Goal: Contribute content

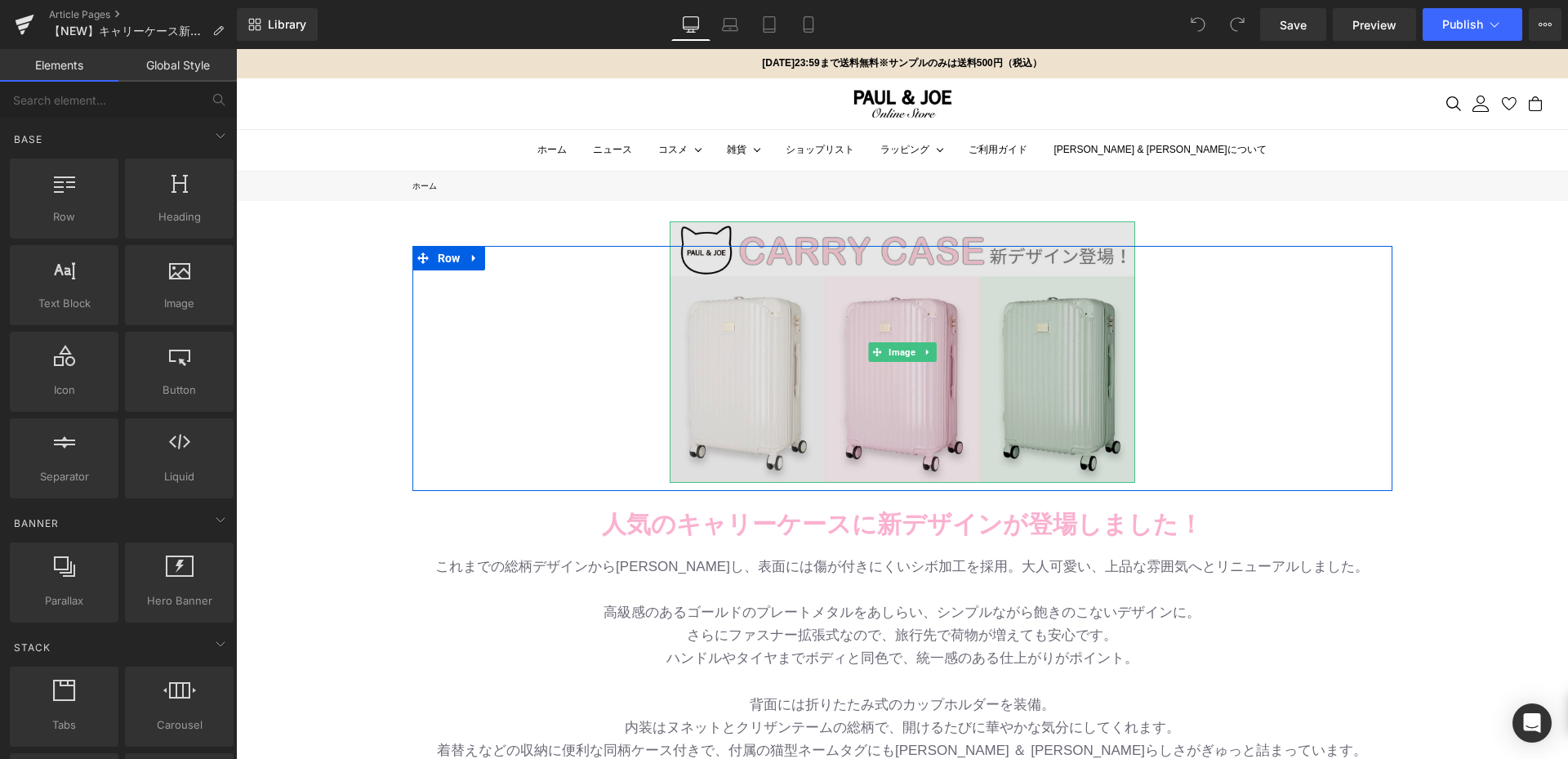
click at [851, 351] on img at bounding box center [902, 352] width 465 height 262
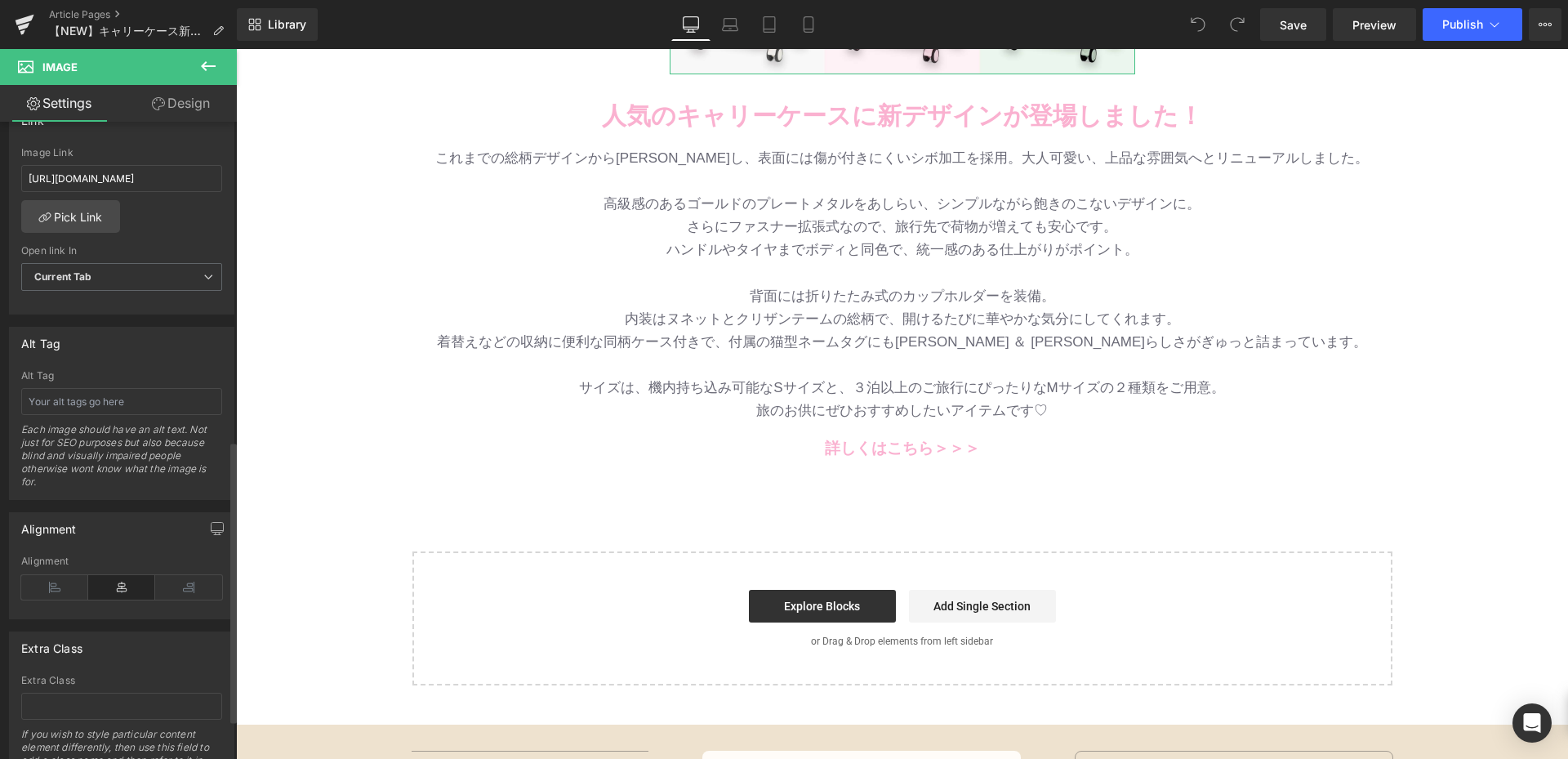
scroll to position [572, 0]
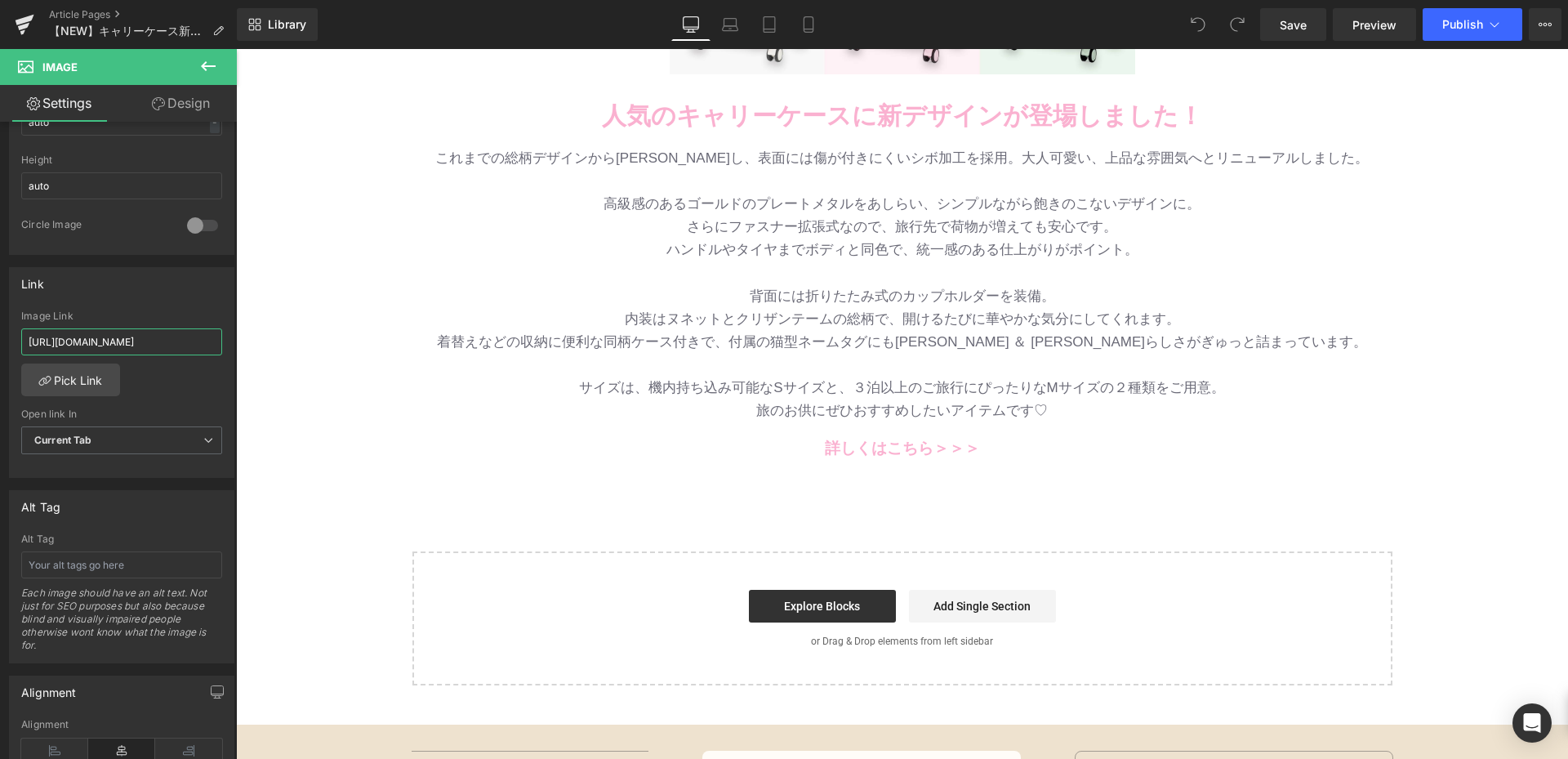
drag, startPoint x: 262, startPoint y: 390, endPoint x: 338, endPoint y: 341, distance: 90.4
paste input "carrycase"
type input "[URL][DOMAIN_NAME]"
click at [1309, 22] on link "Save" at bounding box center [1293, 24] width 66 height 32
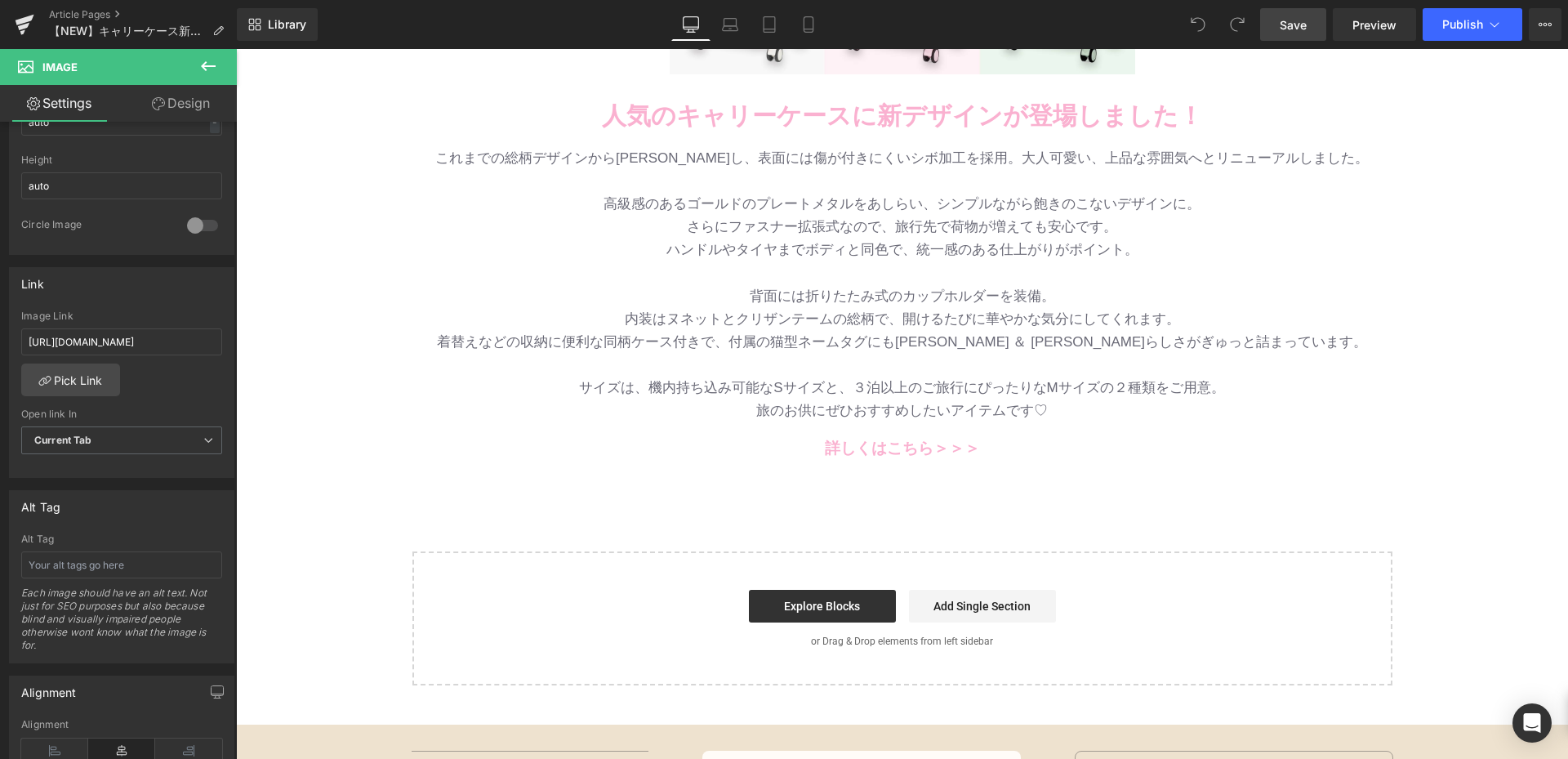
scroll to position [0, 0]
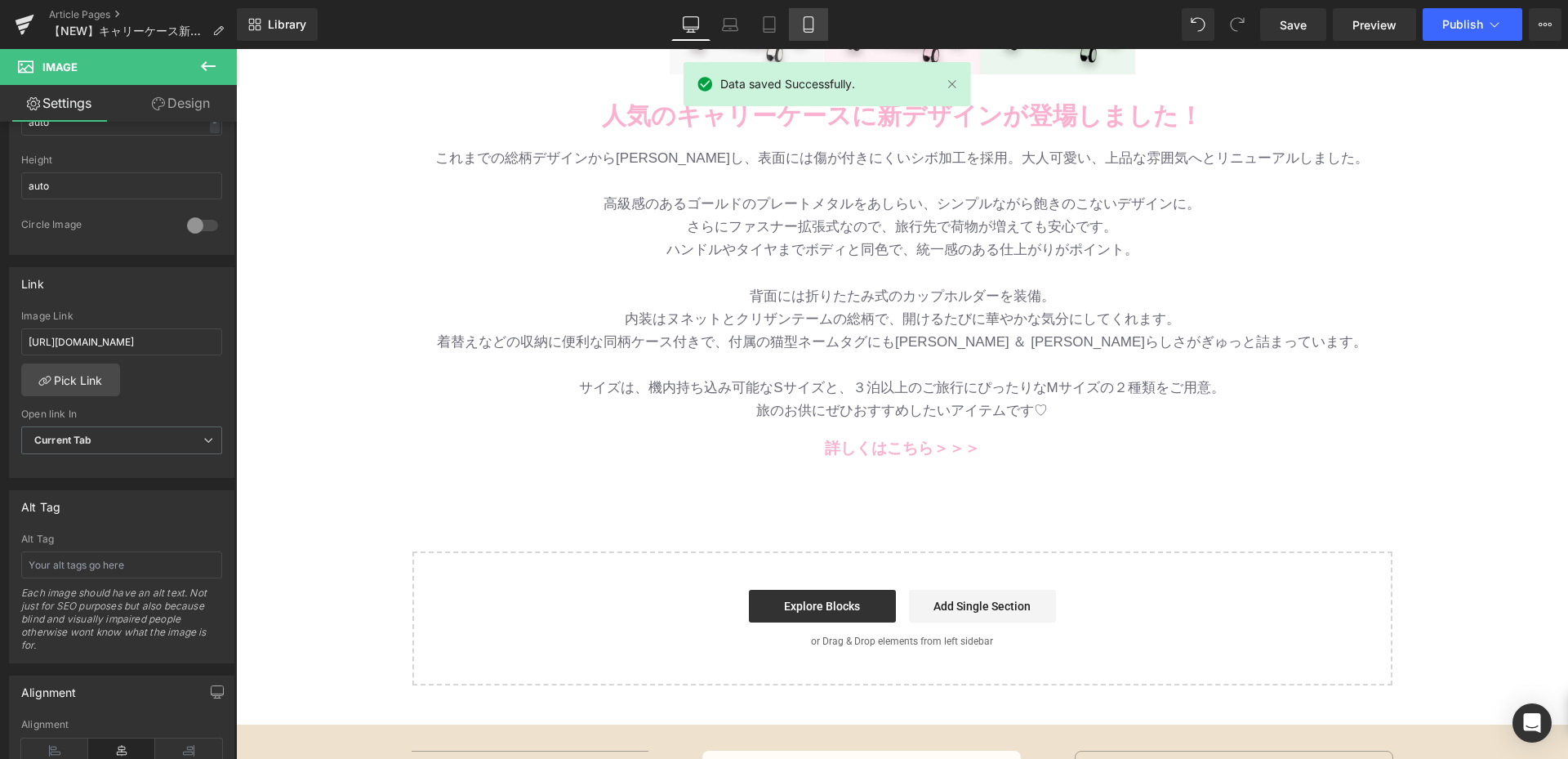
drag, startPoint x: 811, startPoint y: 20, endPoint x: 620, endPoint y: 271, distance: 315.4
click at [811, 20] on icon at bounding box center [808, 24] width 17 height 17
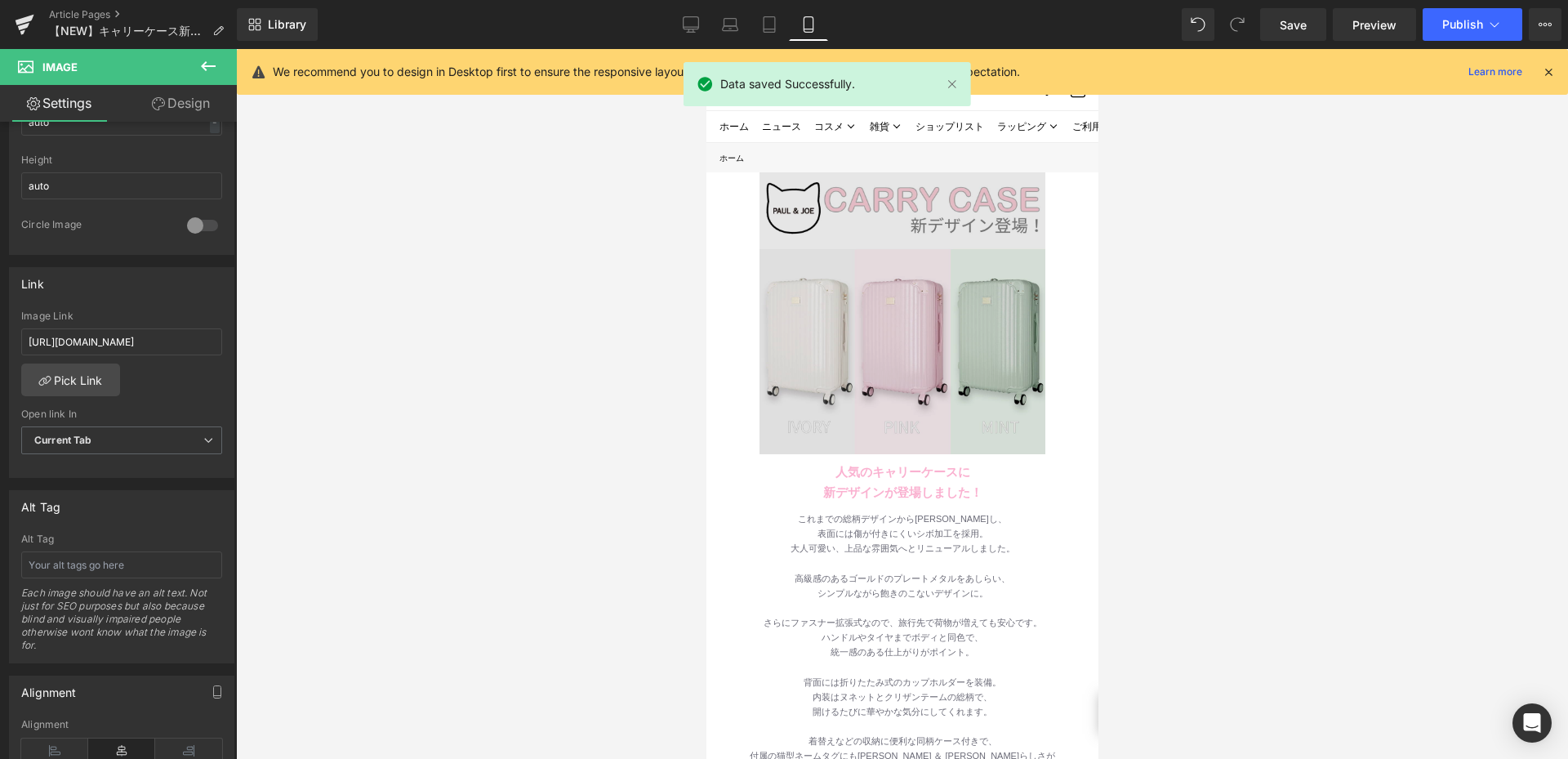
click at [914, 302] on div "Image" at bounding box center [902, 310] width 286 height 286
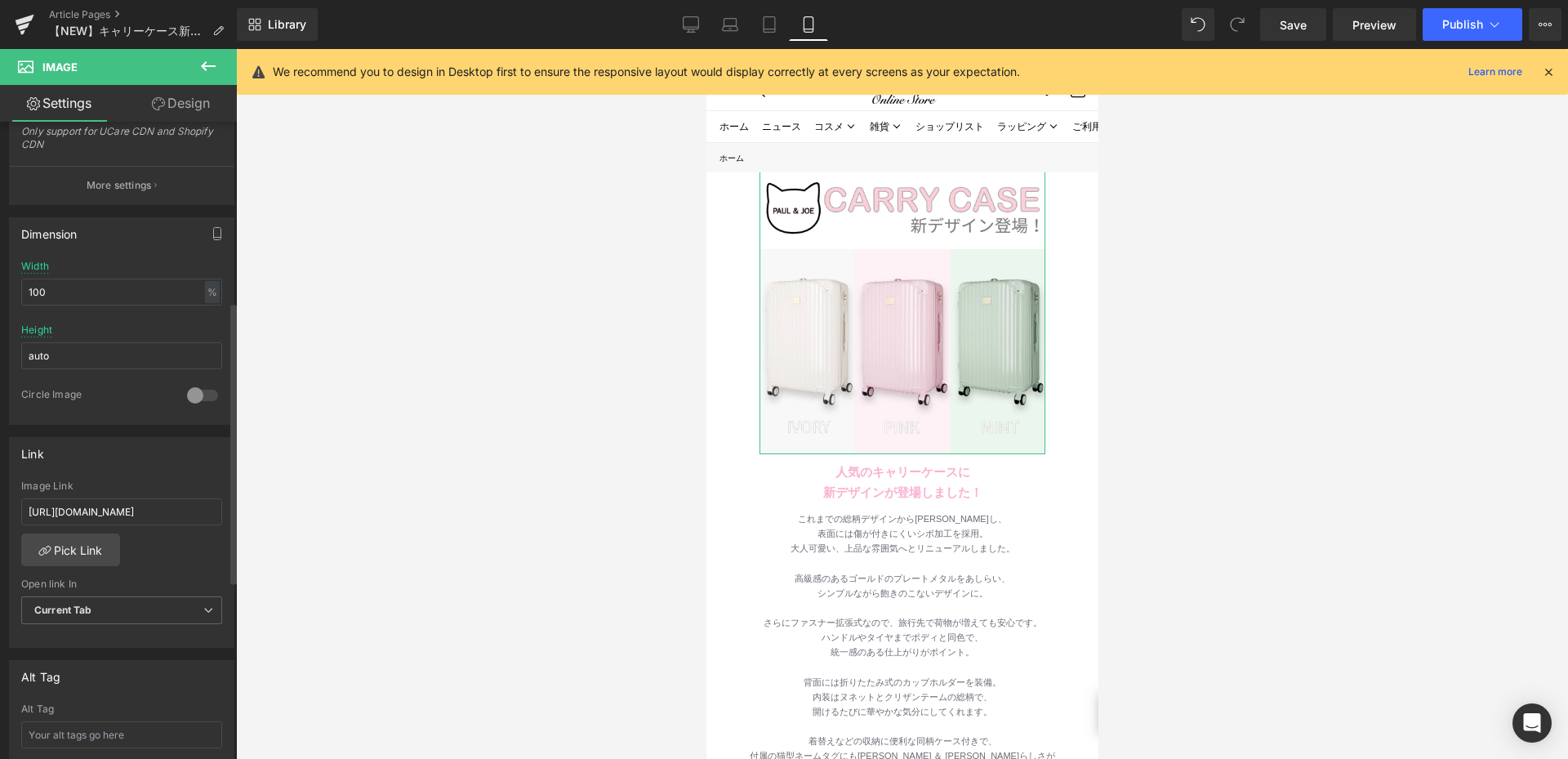
scroll to position [408, 0]
drag, startPoint x: 28, startPoint y: 506, endPoint x: 314, endPoint y: 505, distance: 286.0
click at [314, 505] on div "You are previewing how the will restyle your page. You can not edit Elements in…" at bounding box center [784, 393] width 1568 height 786
paste input "carrycase"
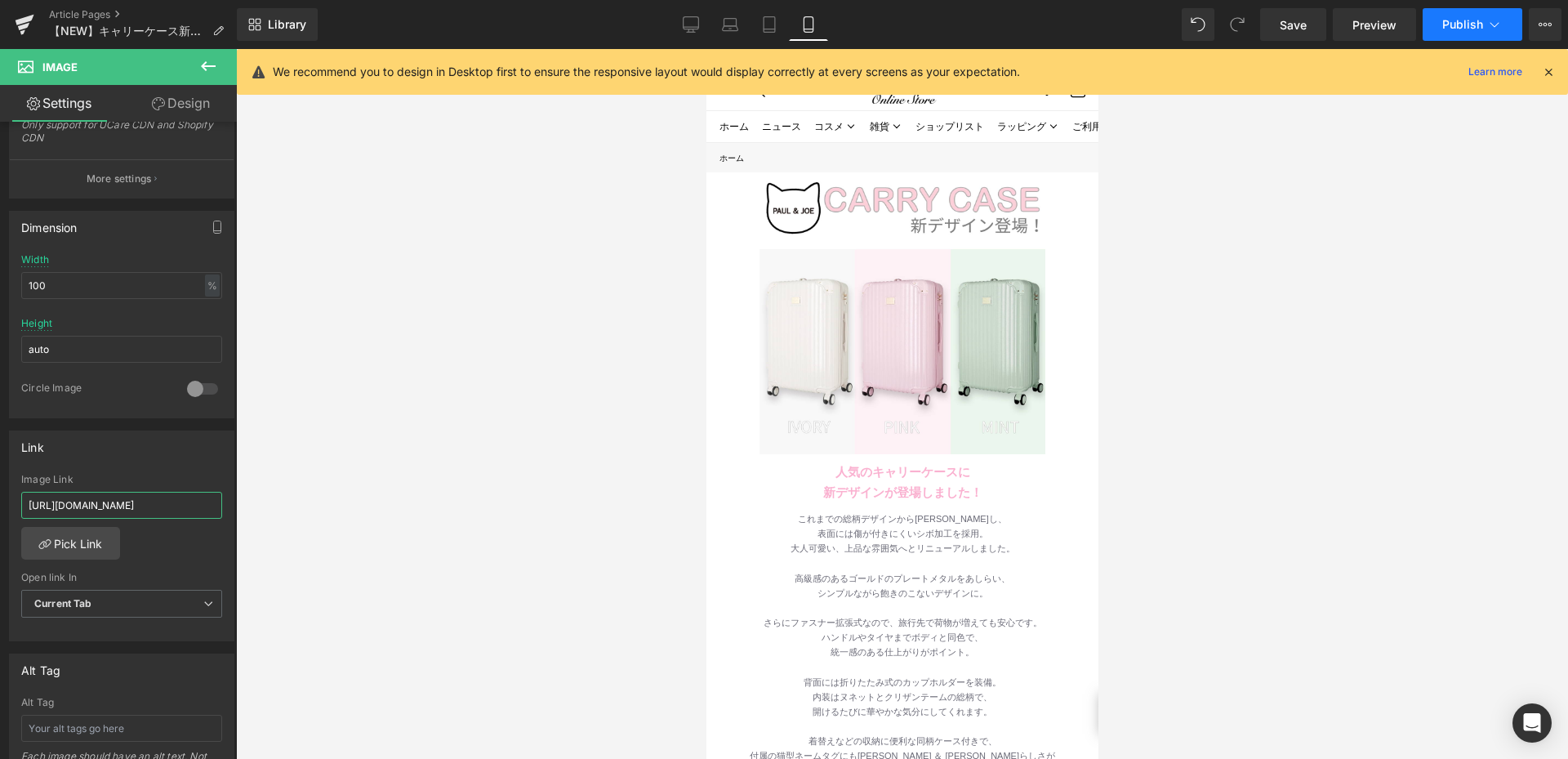
type input "[URL][DOMAIN_NAME]"
click at [1477, 29] on span "Publish" at bounding box center [1463, 24] width 41 height 13
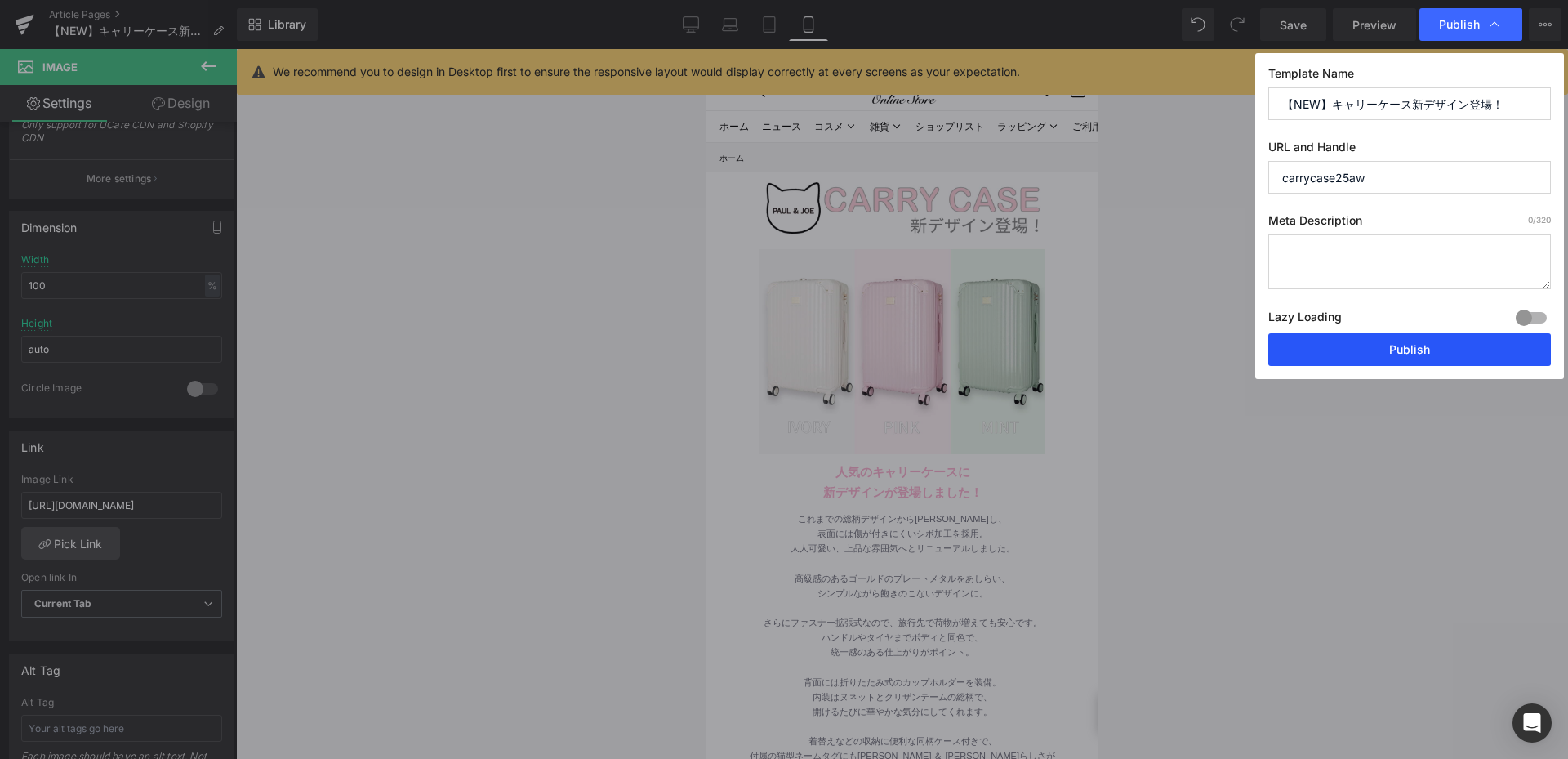
click at [1346, 354] on button "Publish" at bounding box center [1410, 349] width 282 height 32
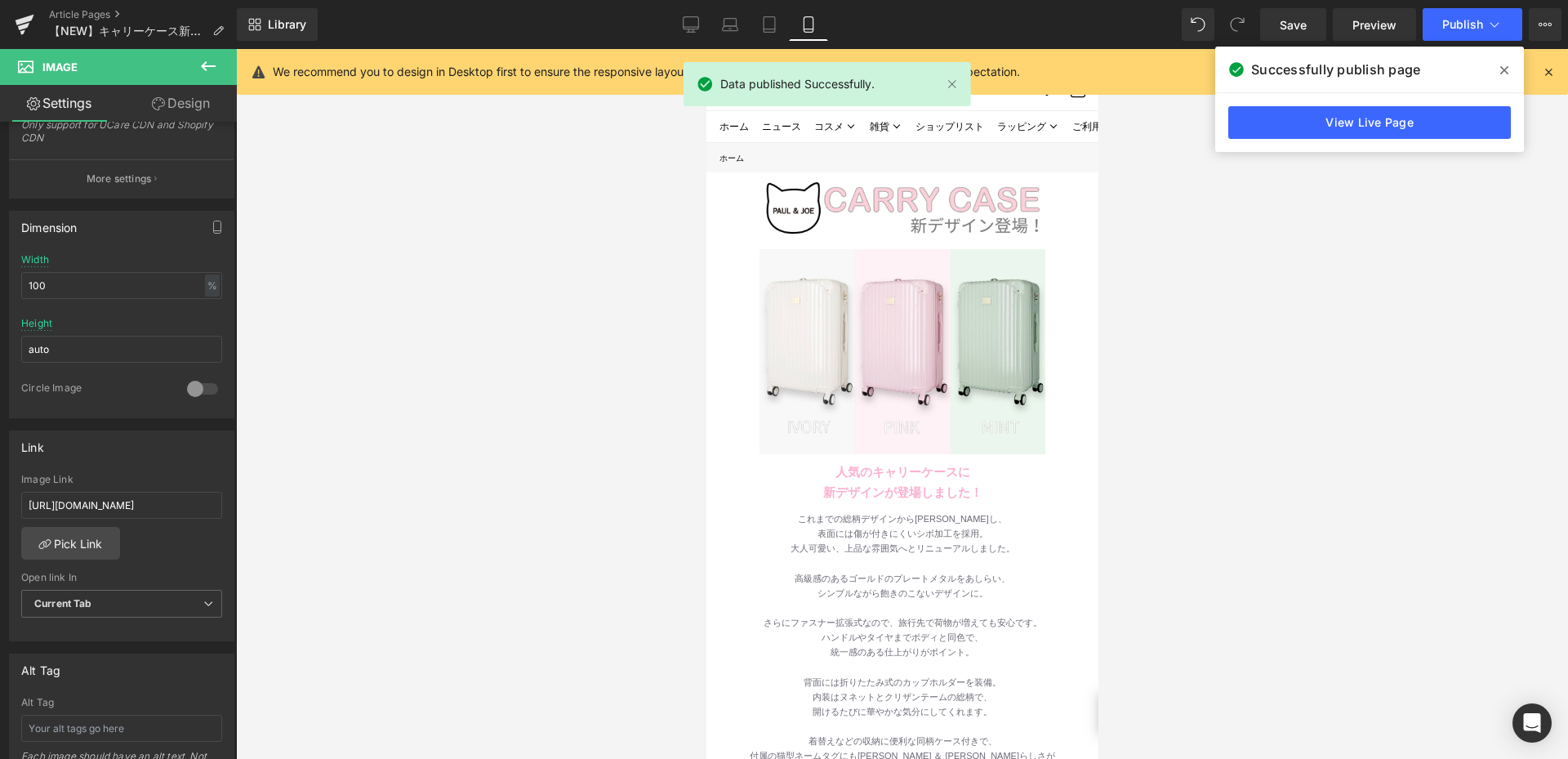
click at [1314, 130] on link "View Live Page" at bounding box center [1369, 122] width 282 height 32
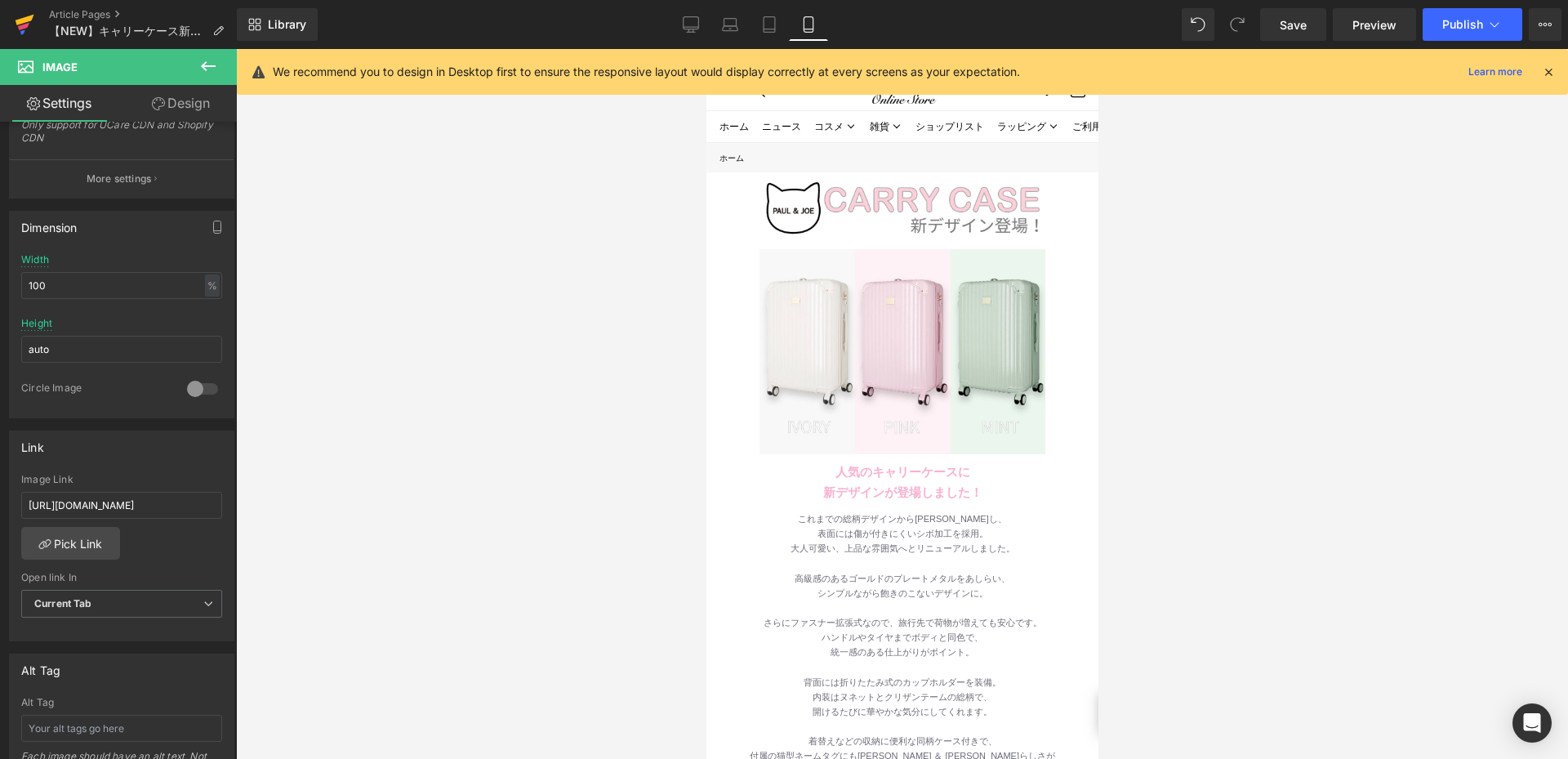
click at [36, 18] on link at bounding box center [24, 24] width 49 height 49
